Goal: Check status: Check status

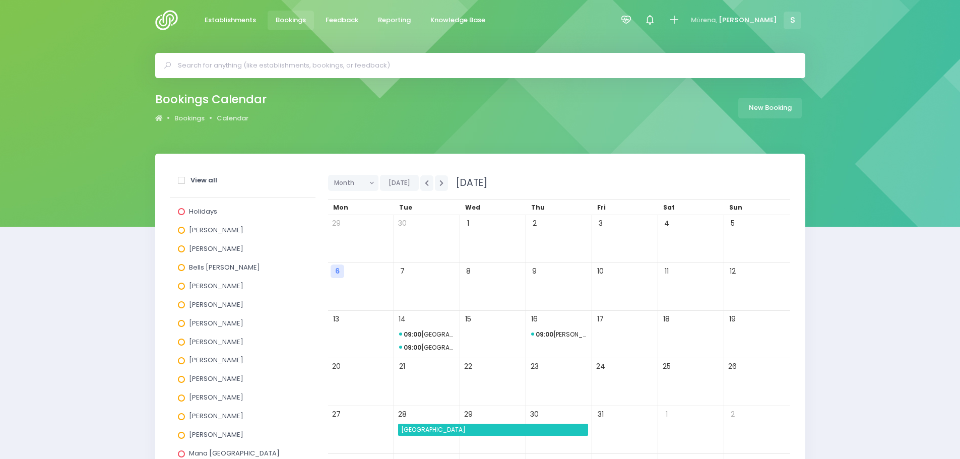
drag, startPoint x: 287, startPoint y: 22, endPoint x: 287, endPoint y: 30, distance: 8.1
click at [287, 22] on span "Bookings" at bounding box center [291, 20] width 30 height 10
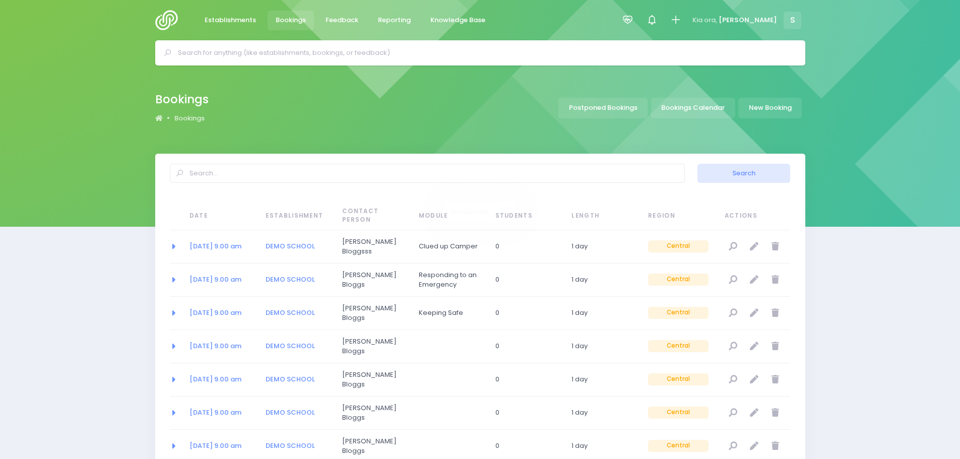
select select "20"
click at [682, 109] on link "Bookings Calendar" at bounding box center [693, 108] width 84 height 21
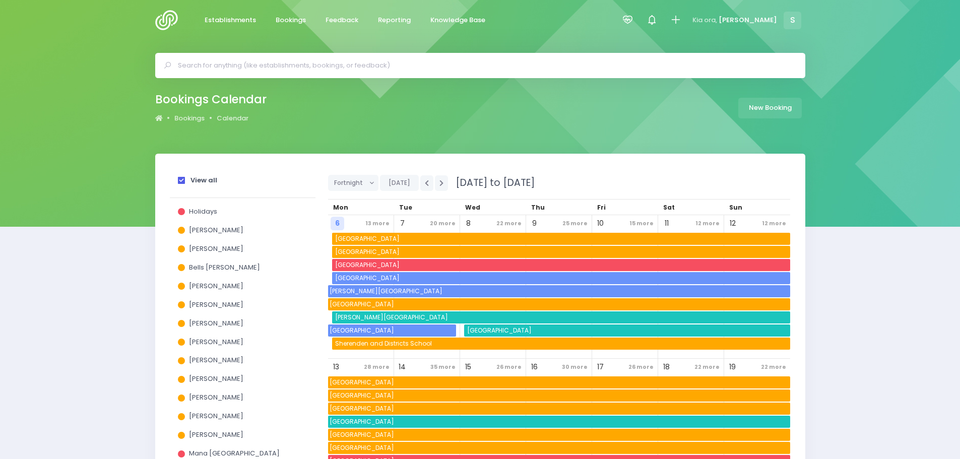
click at [182, 180] on span at bounding box center [181, 180] width 7 height 7
click at [0, 0] on input "View all" at bounding box center [0, 0] width 0 height 0
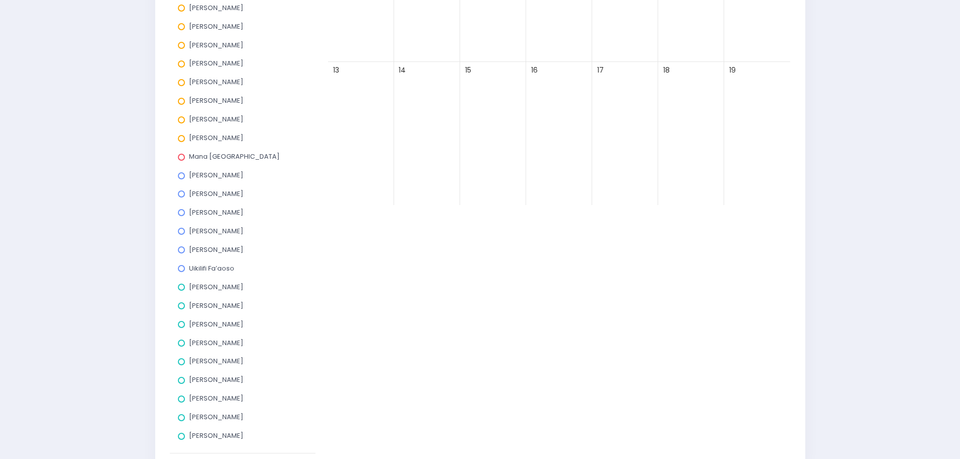
scroll to position [302, 0]
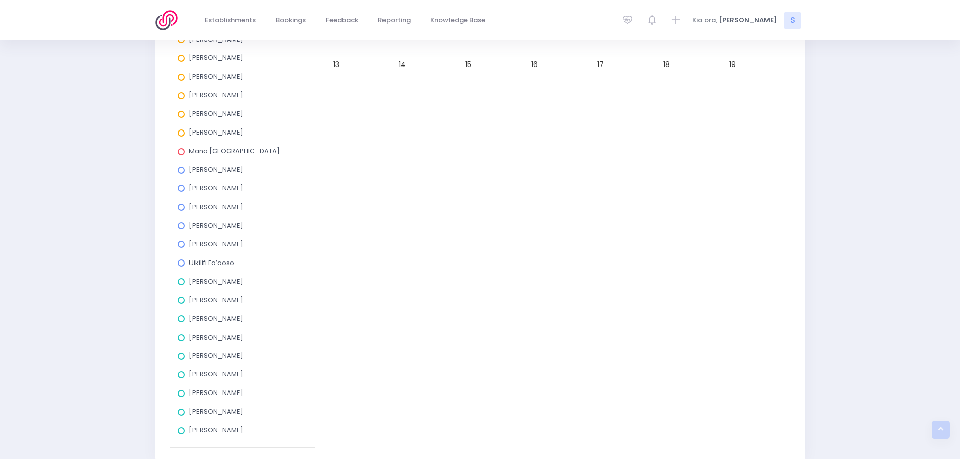
click at [182, 376] on span at bounding box center [181, 374] width 7 height 7
click at [0, 0] on input "[PERSON_NAME]" at bounding box center [0, 0] width 0 height 0
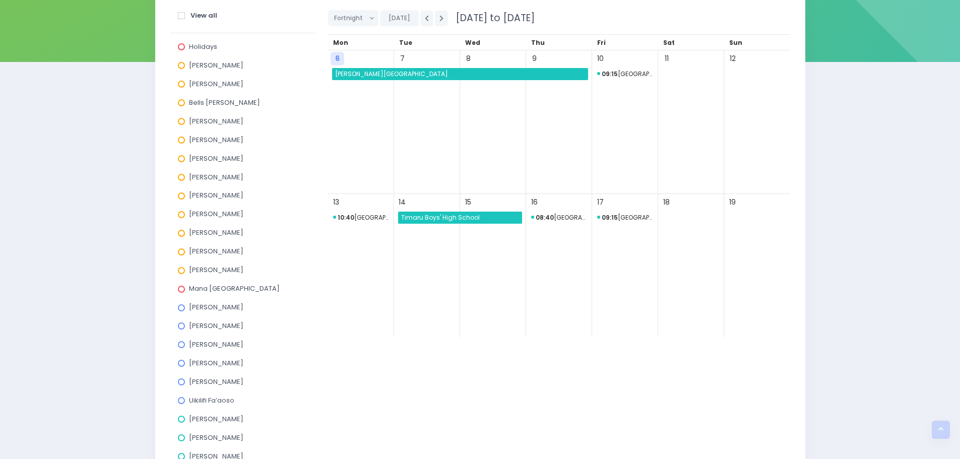
scroll to position [101, 0]
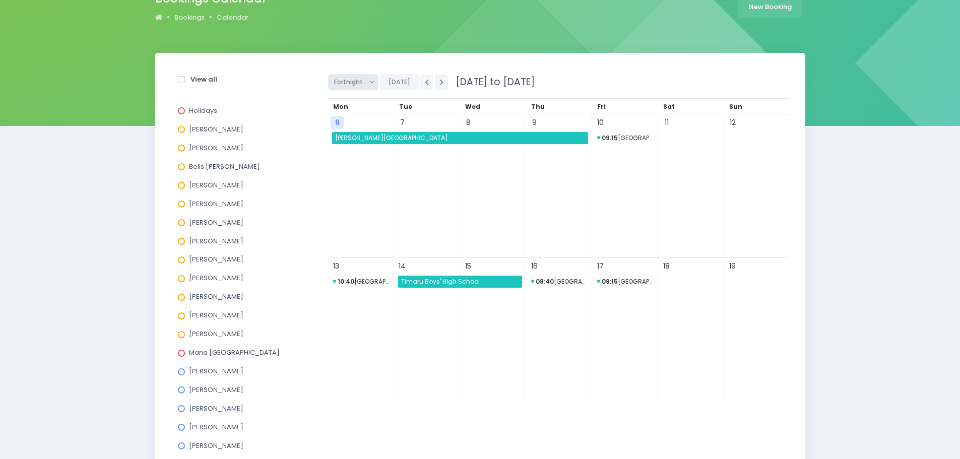
drag, startPoint x: 346, startPoint y: 84, endPoint x: 346, endPoint y: 92, distance: 8.1
click at [346, 85] on span "Fortnight" at bounding box center [349, 82] width 31 height 15
click at [343, 157] on link "Month" at bounding box center [360, 158] width 65 height 19
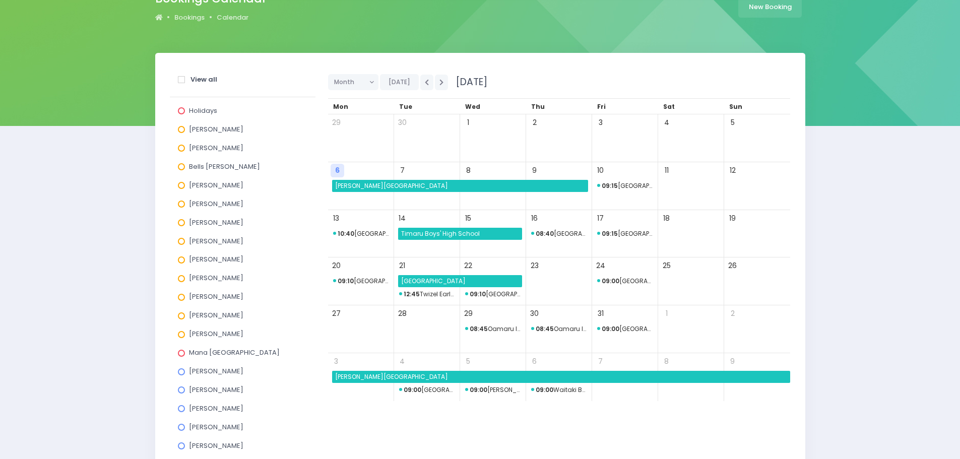
click at [484, 292] on strong "09:10" at bounding box center [477, 294] width 16 height 9
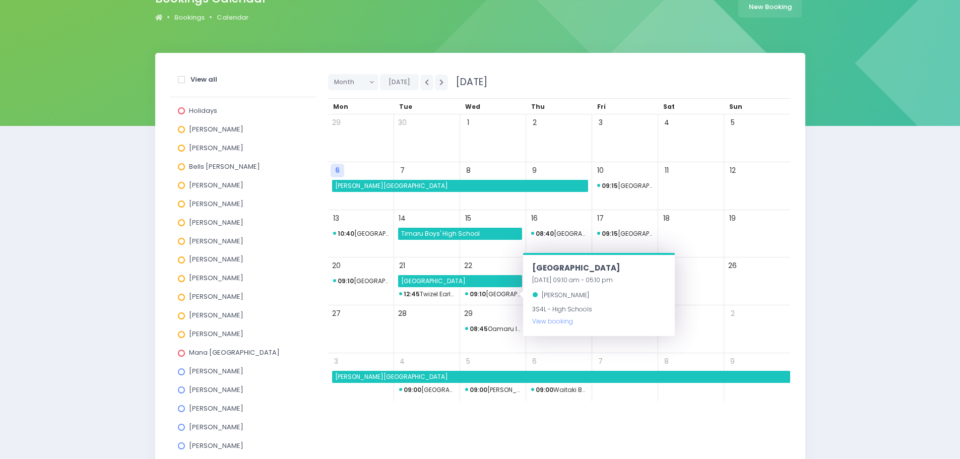
click at [363, 281] on span "09:10 Twizel Area School" at bounding box center [361, 281] width 56 height 12
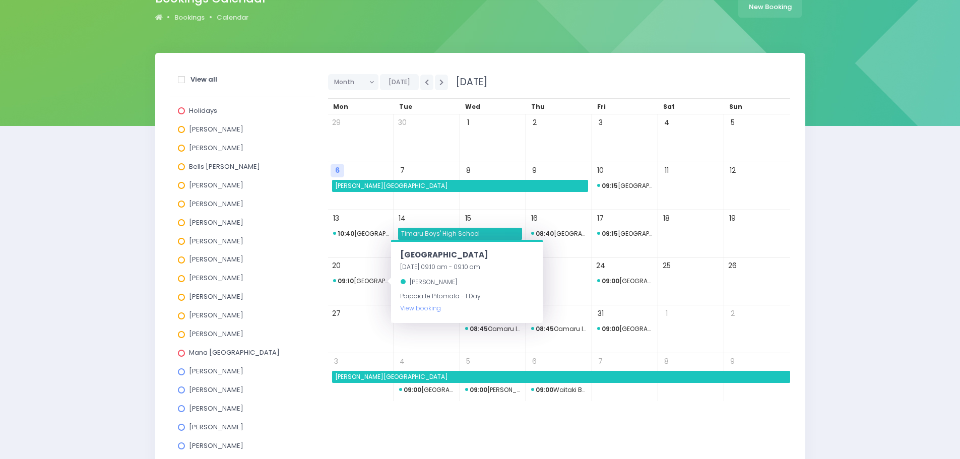
click at [358, 293] on div "20" at bounding box center [361, 281] width 66 height 48
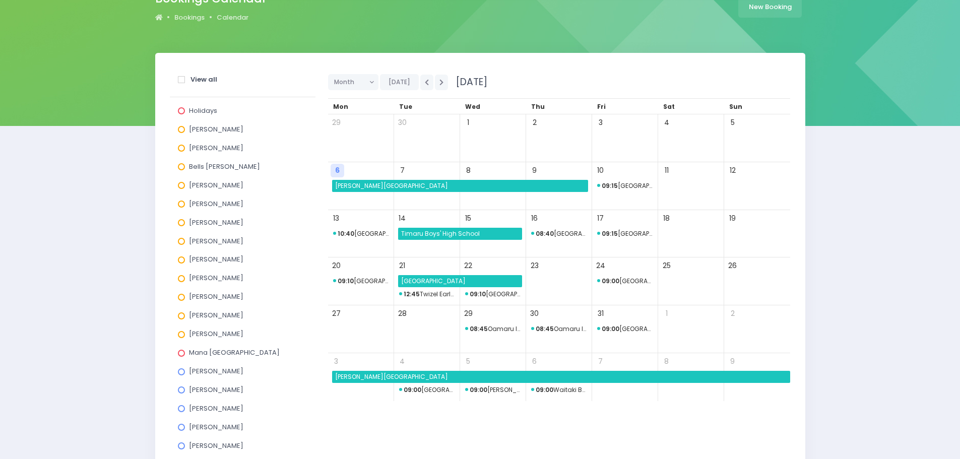
click at [433, 281] on span "[GEOGRAPHIC_DATA]" at bounding box center [460, 281] width 122 height 12
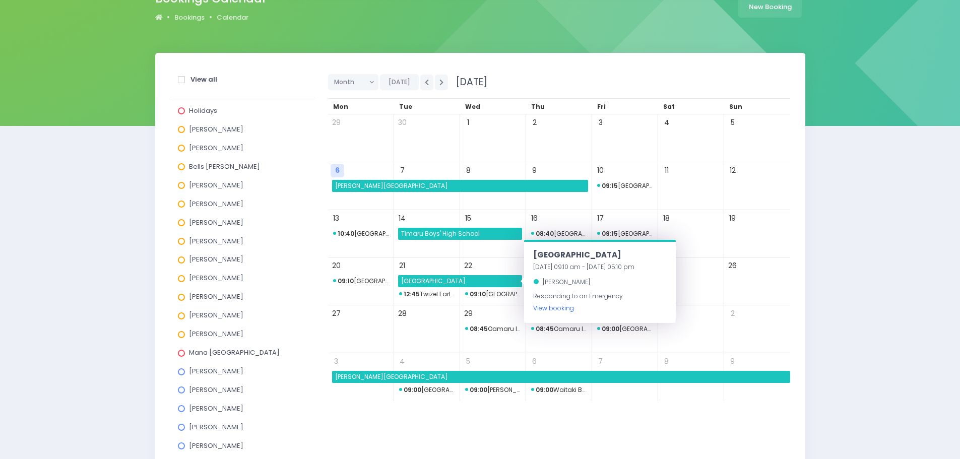
click at [534, 308] on link "View booking" at bounding box center [553, 308] width 41 height 9
click at [83, 262] on div "View all Holidays Alicia Smale Annette Binnie Bells Glenn Ebby Poutu Jel Polloc…" at bounding box center [480, 358] width 960 height 610
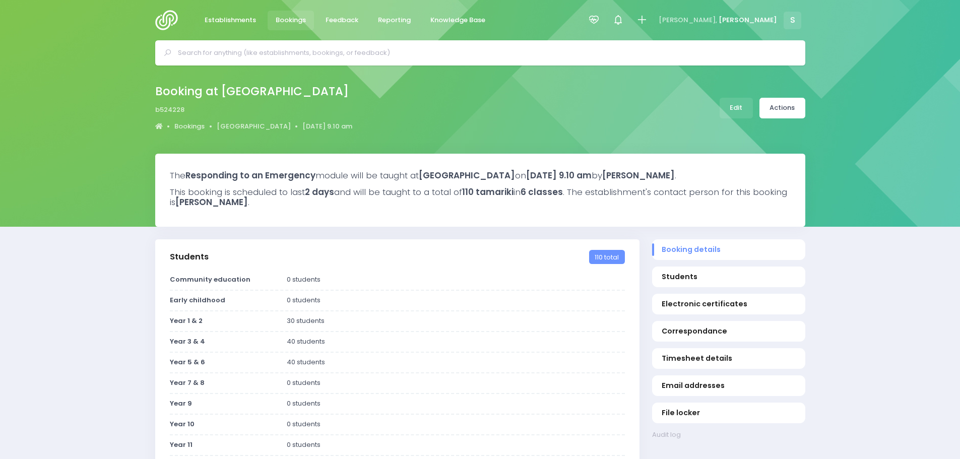
select select "5"
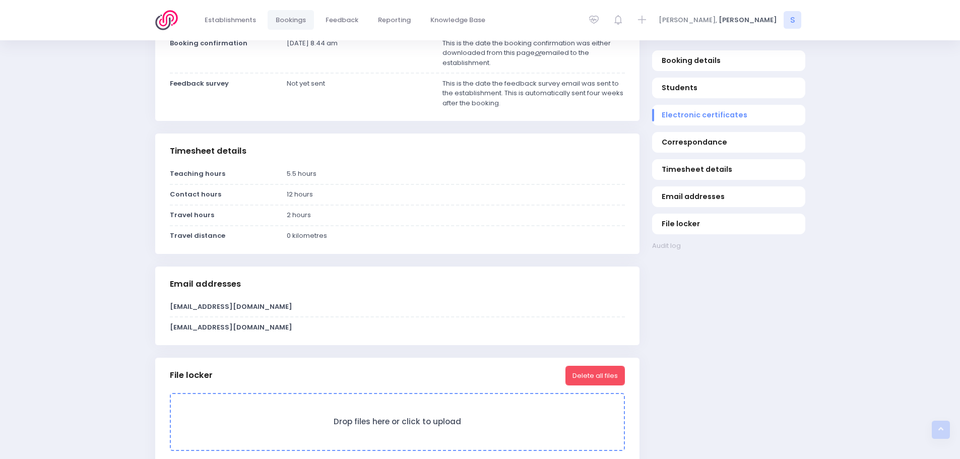
scroll to position [453, 0]
